Goal: Task Accomplishment & Management: Manage account settings

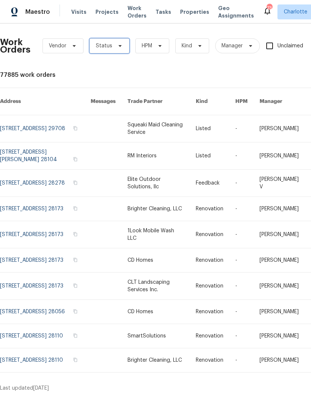
click at [113, 49] on span "Status" at bounding box center [110, 45] width 40 height 15
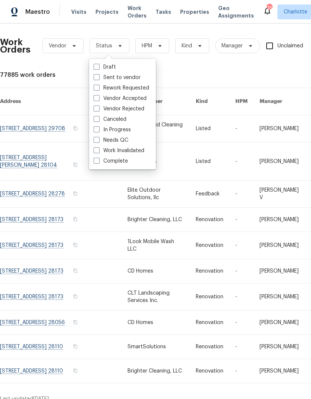
click at [124, 142] on label "Needs QC" at bounding box center [111, 140] width 35 height 7
click at [99, 141] on input "Needs QC" at bounding box center [96, 139] width 5 height 5
checkbox input "true"
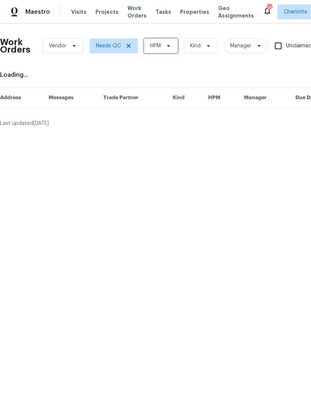
click at [168, 49] on icon at bounding box center [169, 46] width 6 height 6
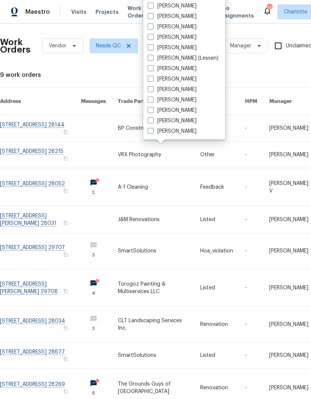
scroll to position [93, 0]
click at [178, 134] on label "[PERSON_NAME]" at bounding box center [172, 131] width 49 height 7
click at [153, 133] on input "[PERSON_NAME]" at bounding box center [150, 130] width 5 height 5
checkbox input "true"
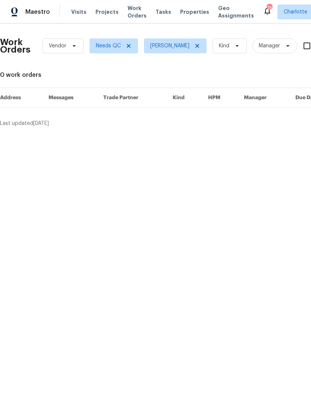
click at [38, 7] on div "Maestro" at bounding box center [25, 11] width 50 height 15
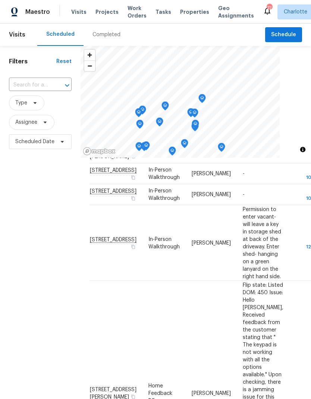
scroll to position [109, 0]
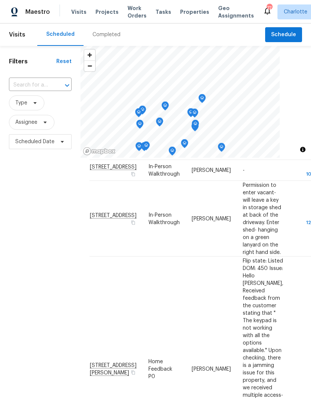
click at [28, 193] on div "Filters Reset ​ Type Assignee Scheduled Date" at bounding box center [40, 262] width 81 height 432
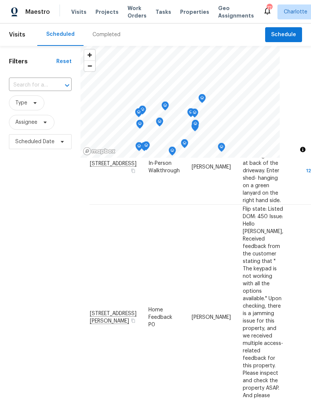
scroll to position [161, 0]
click at [34, 202] on div "Filters Reset ​ Type Assignee Scheduled Date" at bounding box center [40, 262] width 81 height 432
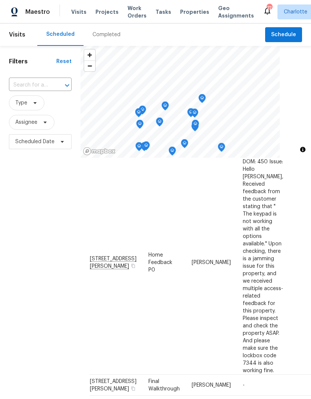
click at [34, 206] on div "Filters Reset ​ Type Assignee Scheduled Date" at bounding box center [40, 262] width 81 height 432
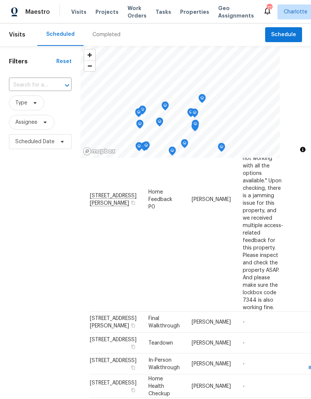
scroll to position [279, 0]
click at [29, 202] on div "Filters Reset ​ Type Assignee Scheduled Date" at bounding box center [40, 262] width 81 height 432
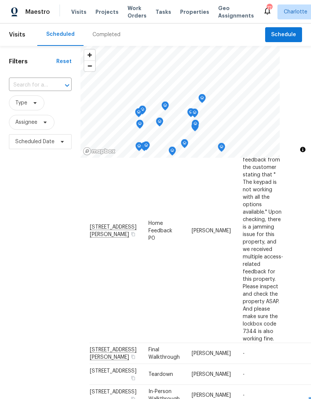
click at [38, 214] on div "Filters Reset ​ Type Assignee Scheduled Date" at bounding box center [40, 262] width 81 height 432
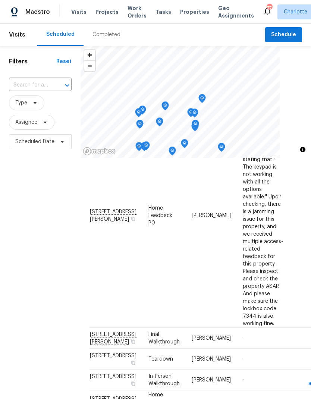
scroll to position [270, 0]
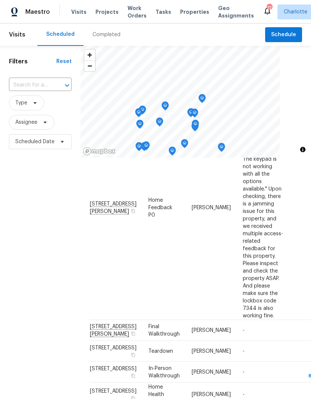
click at [35, 213] on div "Filters Reset ​ Type Assignee Scheduled Date" at bounding box center [40, 262] width 81 height 432
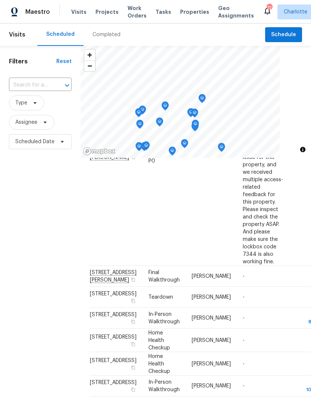
scroll to position [323, 0]
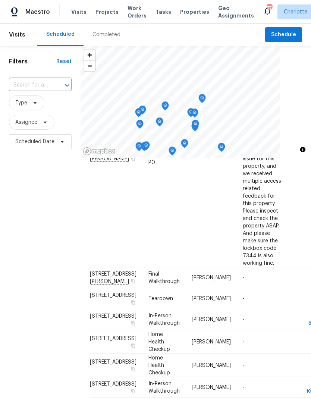
click at [33, 209] on div "Filters Reset ​ Type Assignee Scheduled Date" at bounding box center [40, 262] width 81 height 432
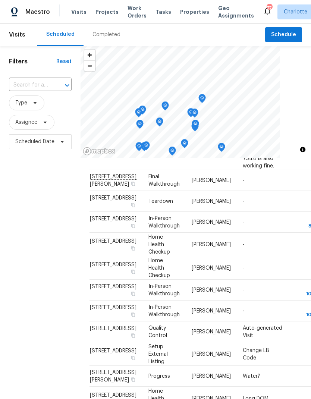
click at [31, 206] on div "Filters Reset ​ Type Assignee Scheduled Date" at bounding box center [40, 262] width 81 height 432
click at [31, 205] on div "Filters Reset ​ Type Assignee Scheduled Date" at bounding box center [40, 262] width 81 height 432
click at [33, 209] on div "Filters Reset ​ Type Assignee Scheduled Date" at bounding box center [40, 262] width 81 height 432
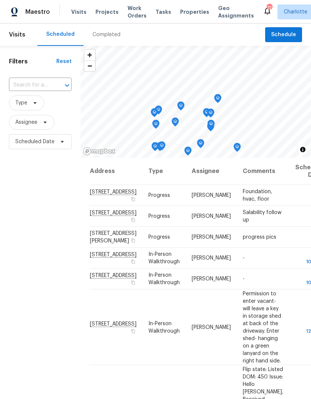
scroll to position [0, 0]
